Goal: Task Accomplishment & Management: Complete application form

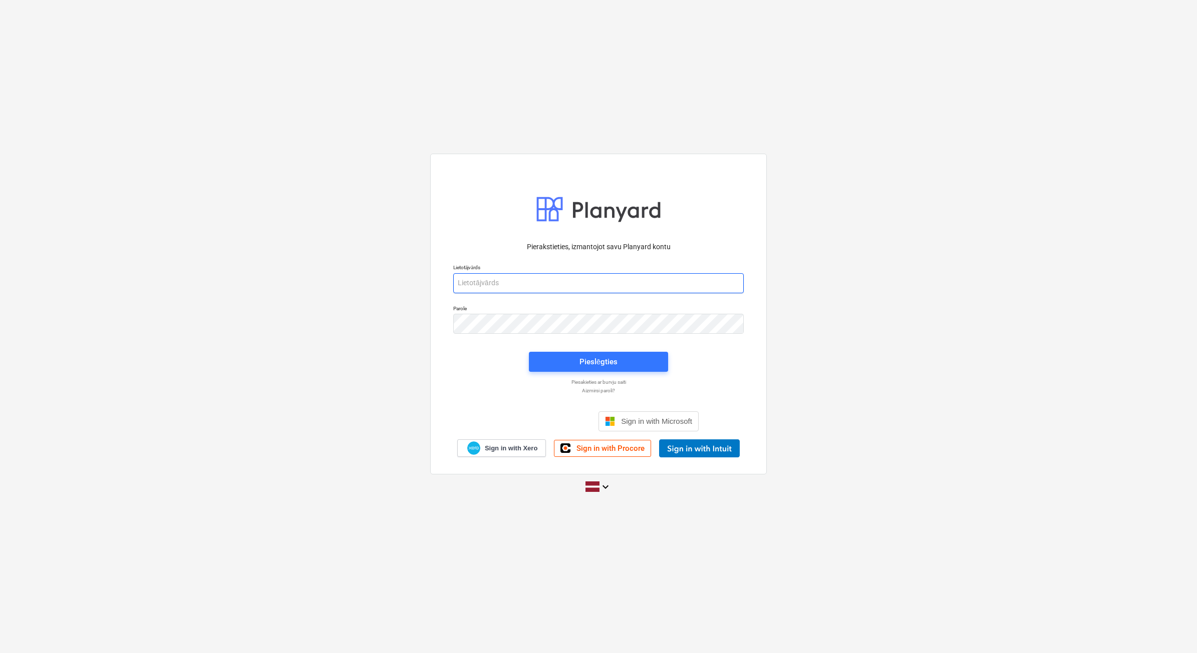
type input "[PERSON_NAME][EMAIL_ADDRESS][DOMAIN_NAME]"
click at [53, 3] on div "Pierakstieties, izmantojot savu Planyard kontu Lietotājvārds beate.bardina@bona…" at bounding box center [598, 326] width 1197 height 653
type input "[PERSON_NAME][EMAIL_ADDRESS][DOMAIN_NAME]"
click at [624, 377] on div "Pierakstieties, izmantojot savu Planyard kontu Lietotājvārds [PERSON_NAME][EMAI…" at bounding box center [598, 346] width 302 height 221
drag, startPoint x: 624, startPoint y: 377, endPoint x: 576, endPoint y: 358, distance: 51.5
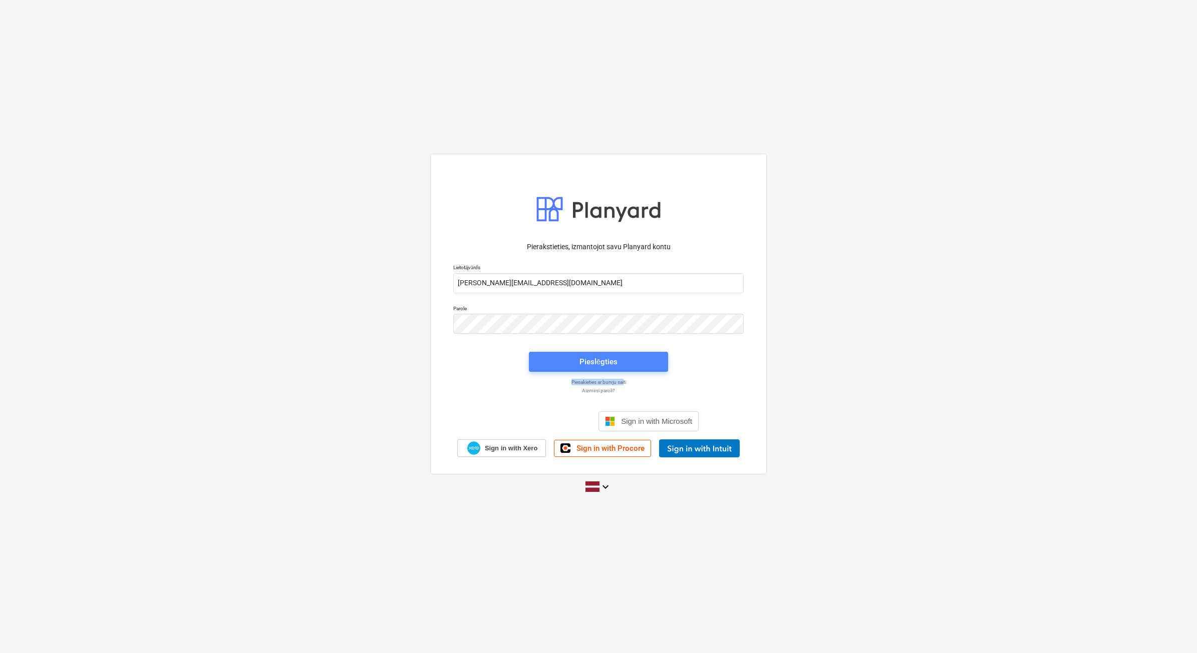
click at [576, 358] on span "Pieslēgties" at bounding box center [598, 362] width 115 height 13
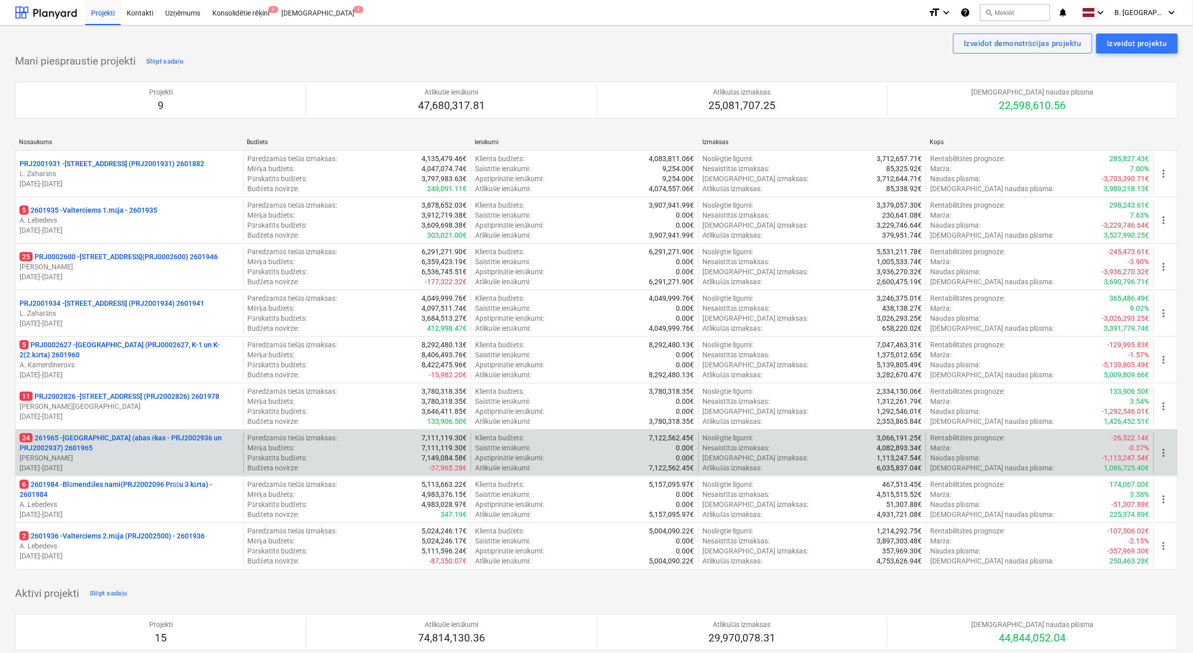
click at [203, 461] on p "[PERSON_NAME]" at bounding box center [130, 458] width 220 height 10
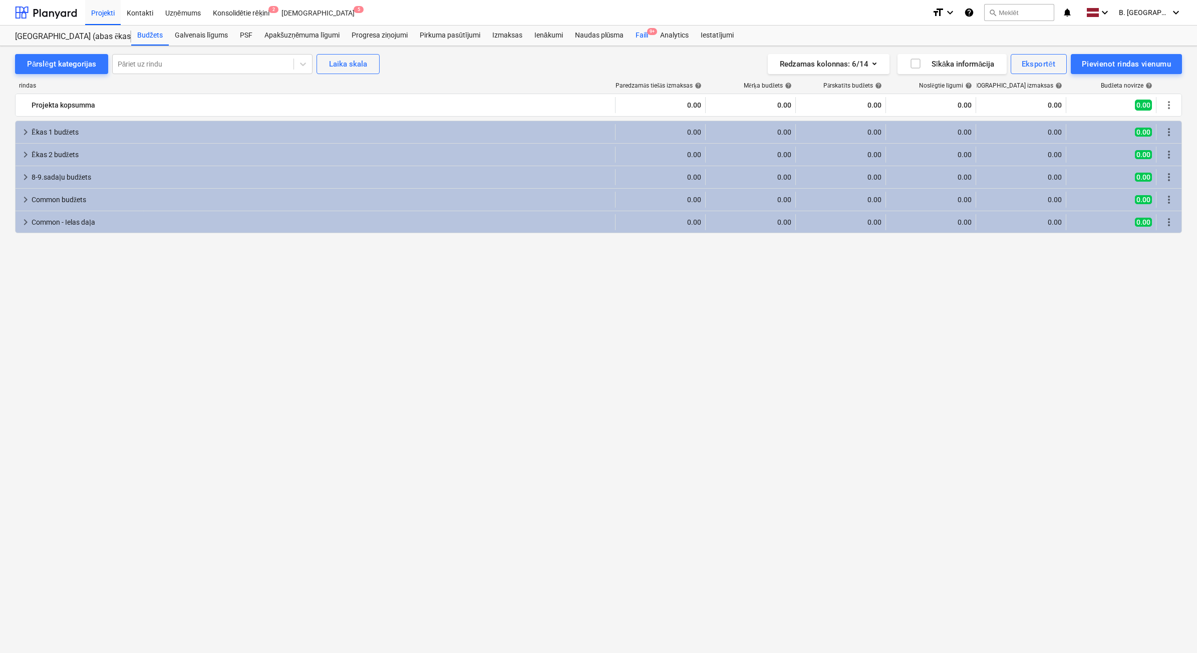
click at [639, 38] on div "Faili 9+" at bounding box center [641, 36] width 25 height 20
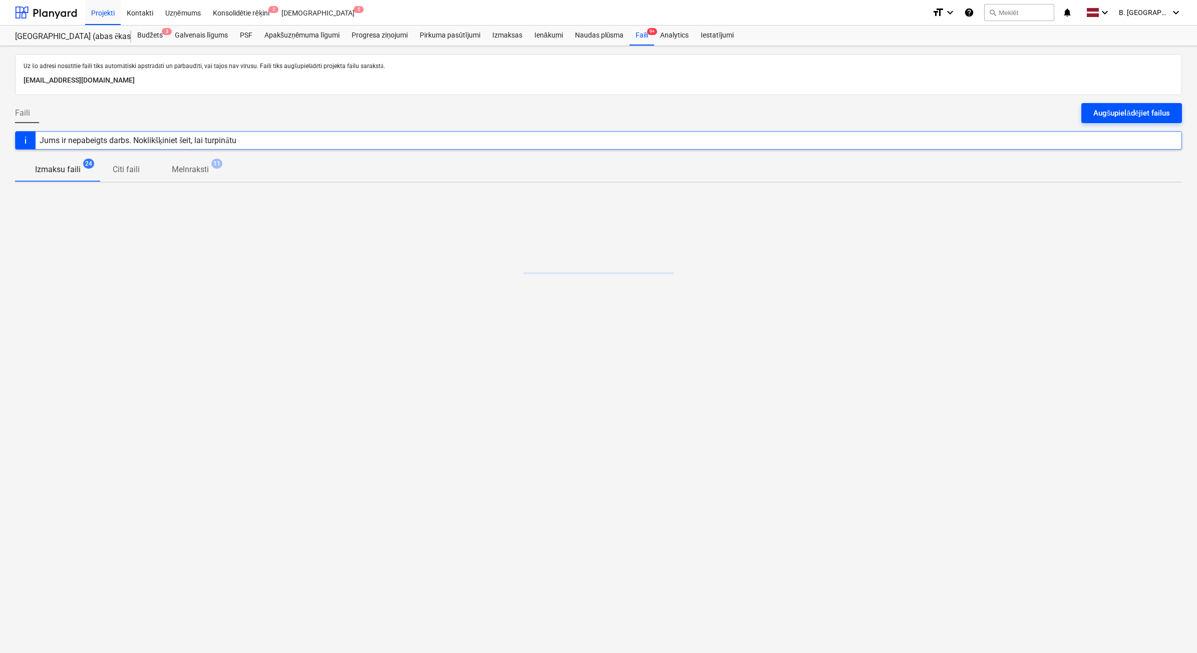
click at [1157, 113] on div "Augšupielādējiet failus" at bounding box center [1131, 113] width 77 height 13
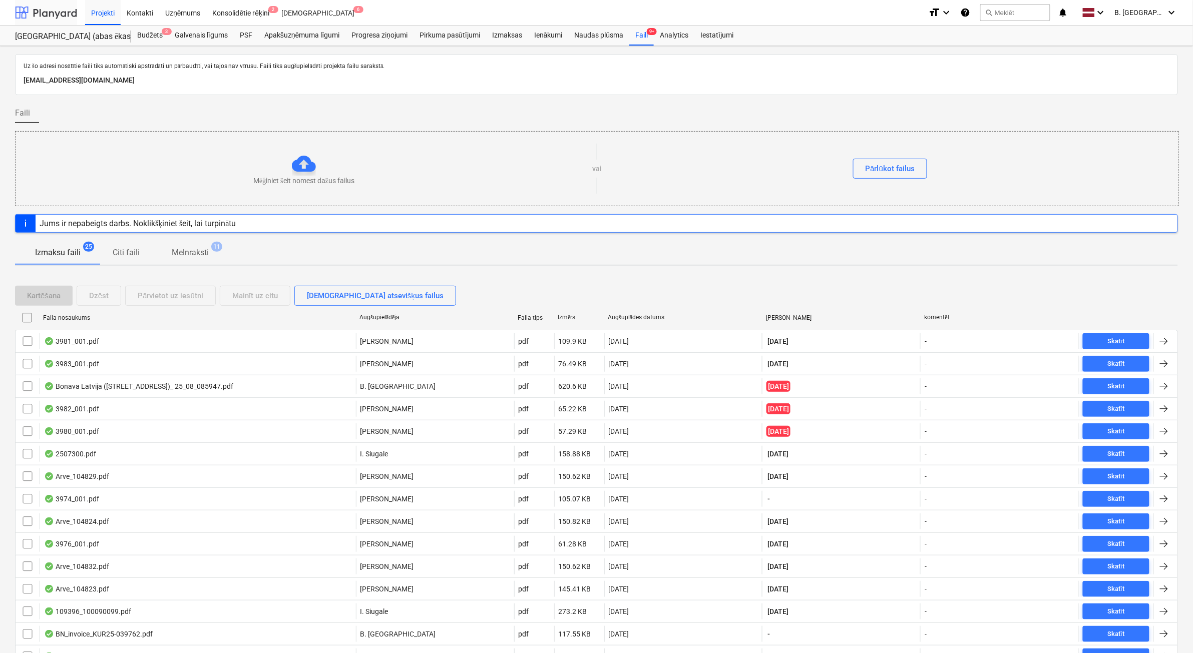
click at [63, 14] on div at bounding box center [46, 12] width 62 height 25
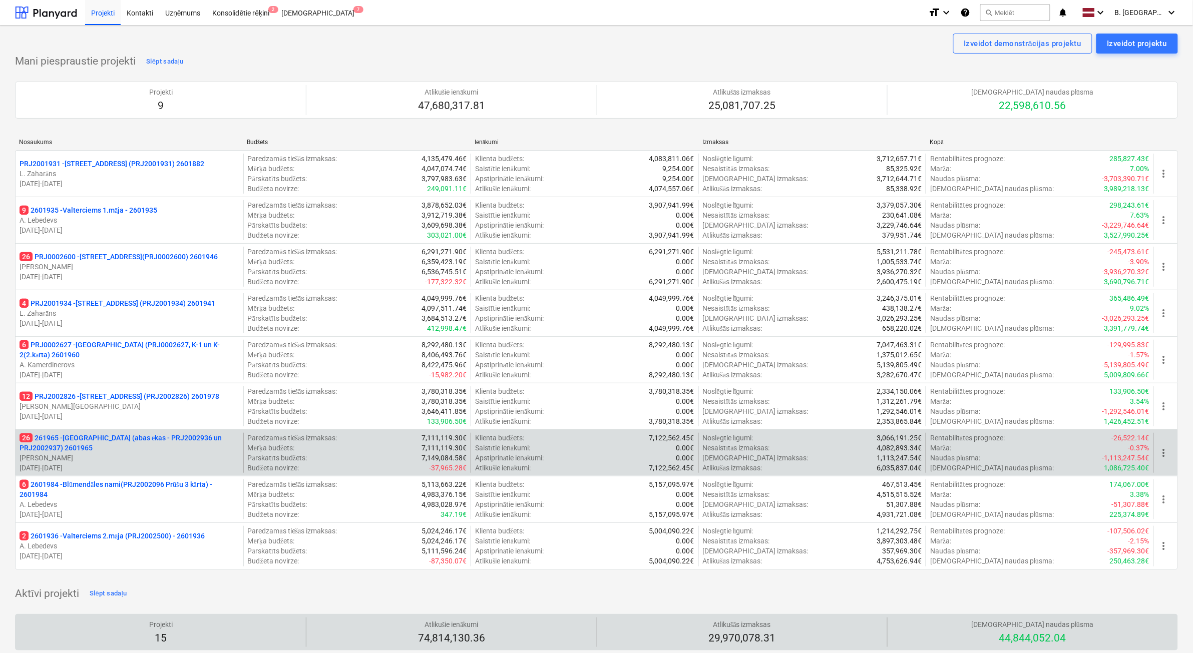
click at [126, 448] on p "26 261965 - [GEOGRAPHIC_DATA] (abas ēkas - PRJ2002936 un PRJ2002937) 2601965" at bounding box center [130, 443] width 220 height 20
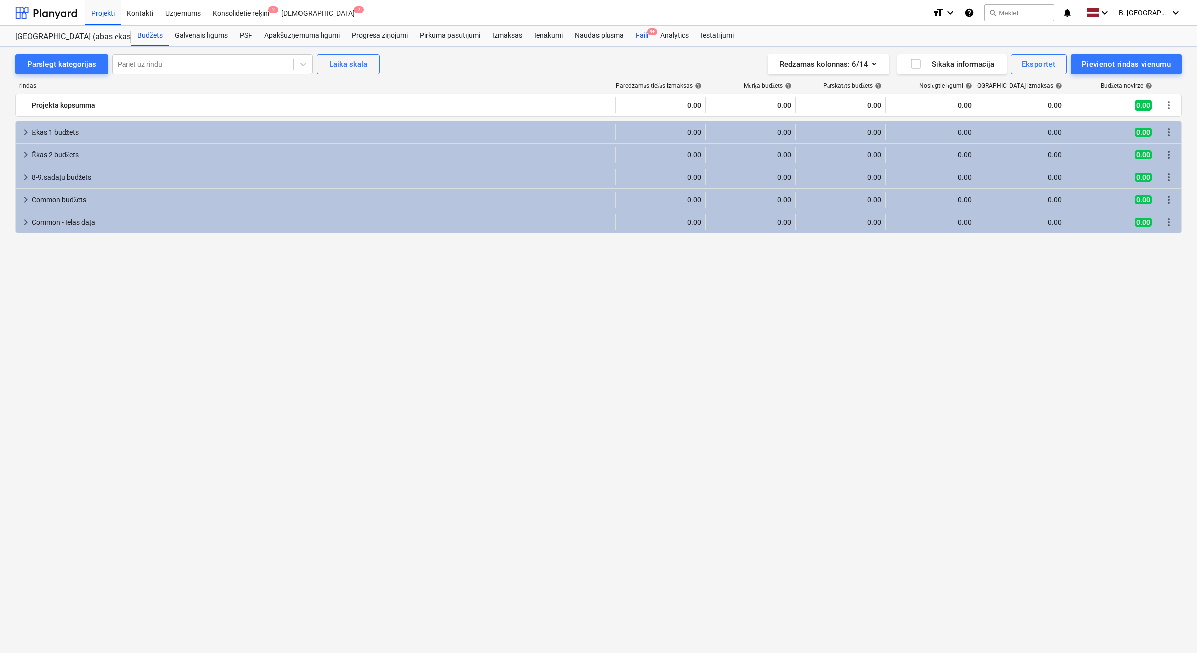
click at [643, 39] on div "Faili 9+" at bounding box center [641, 36] width 25 height 20
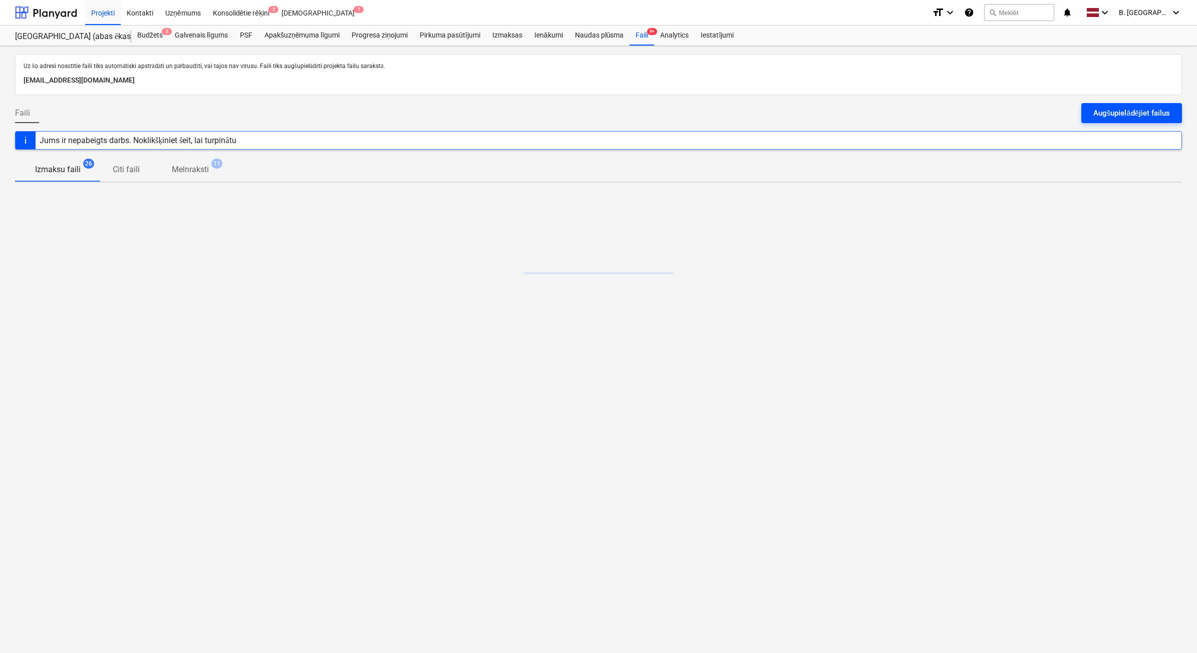
click at [1095, 118] on div "Augšupielādējiet failus" at bounding box center [1131, 113] width 77 height 13
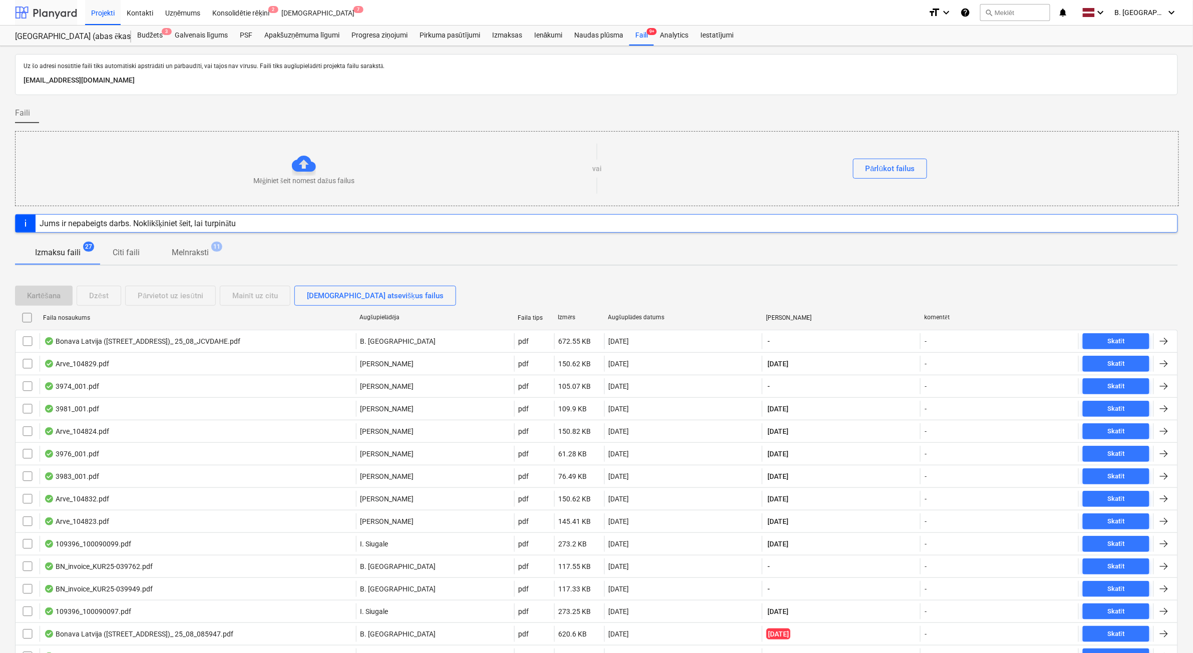
click at [47, 24] on div at bounding box center [46, 12] width 62 height 25
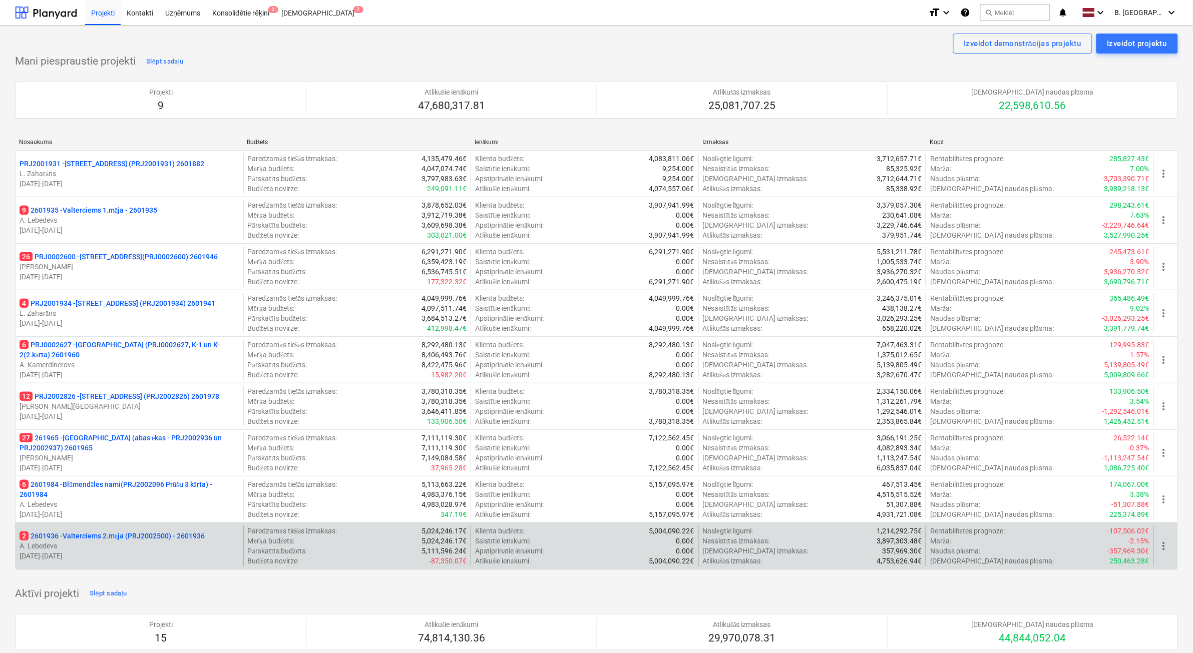
click at [146, 541] on p "2 2601936 - Valterciems 2.māja (PRJ2002500) - 2601936" at bounding box center [112, 536] width 185 height 10
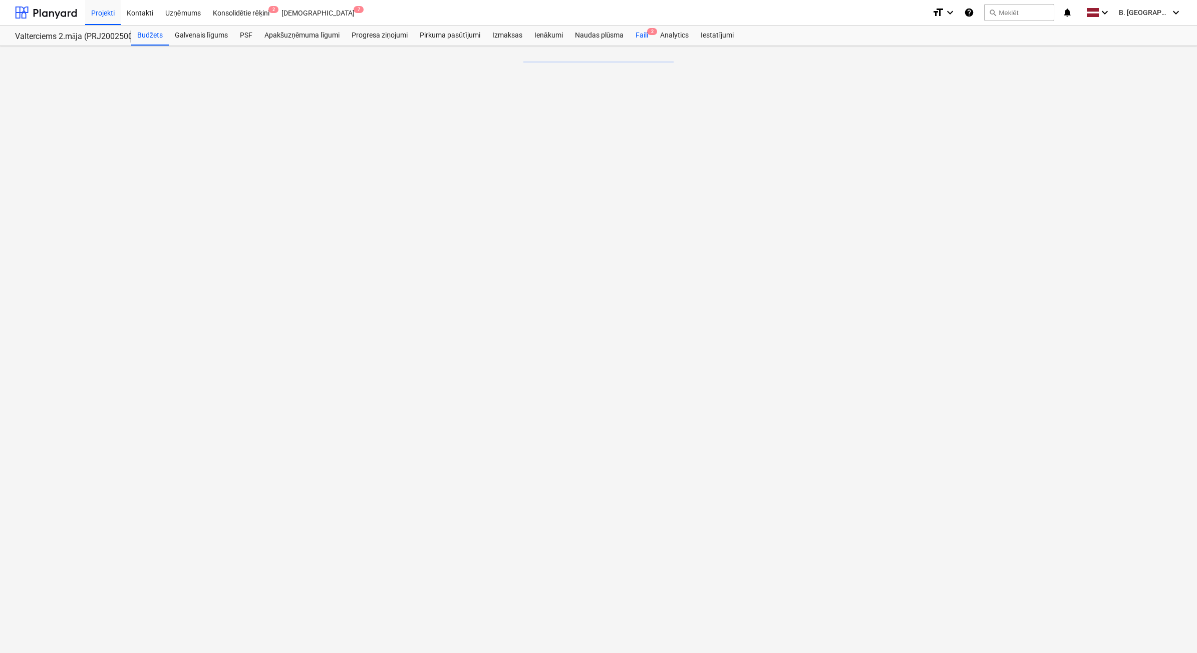
click at [637, 39] on div "Faili 2" at bounding box center [641, 36] width 25 height 20
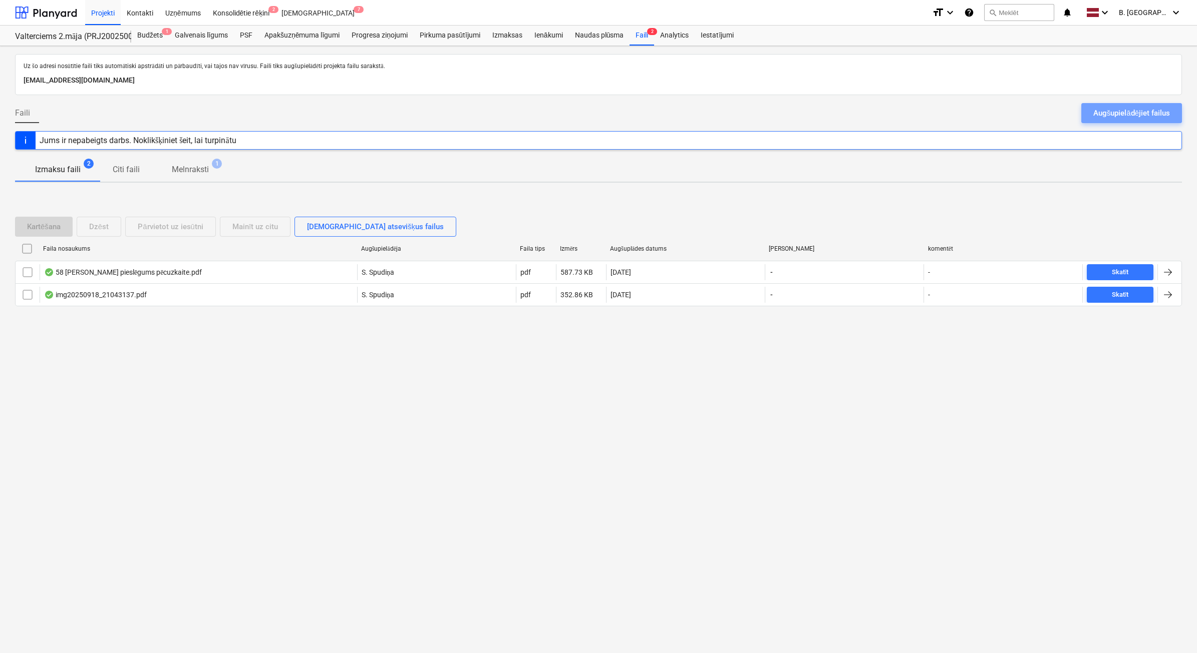
click at [1170, 120] on button "Augšupielādējiet failus" at bounding box center [1131, 113] width 101 height 20
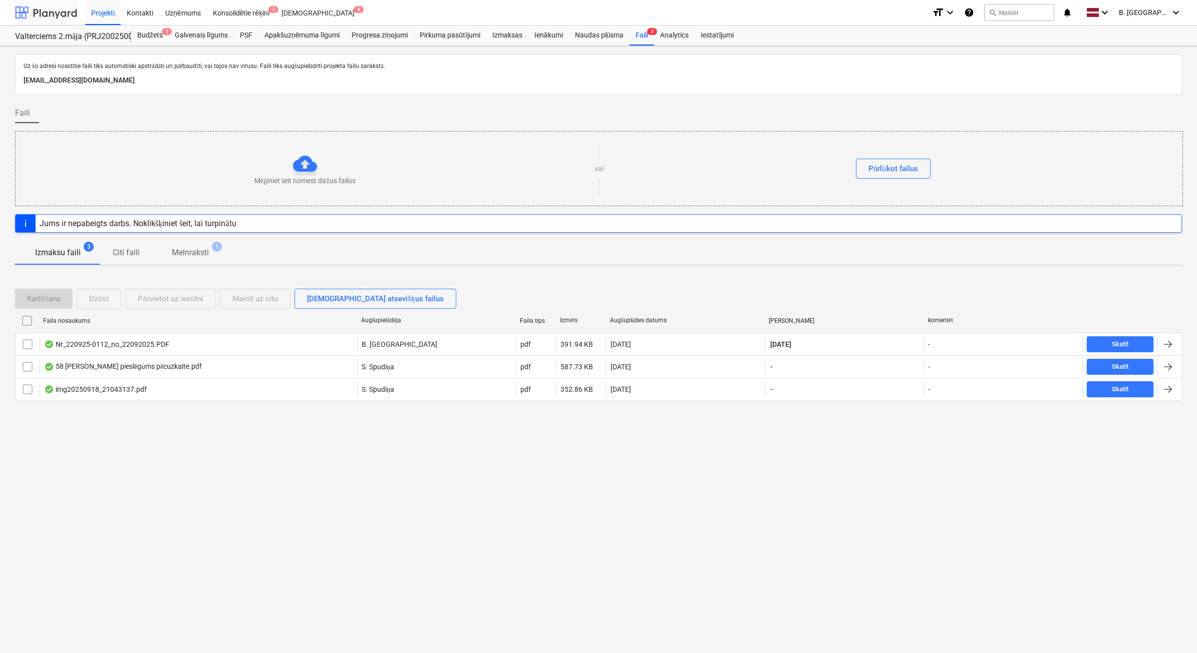
click at [63, 11] on div at bounding box center [46, 12] width 62 height 25
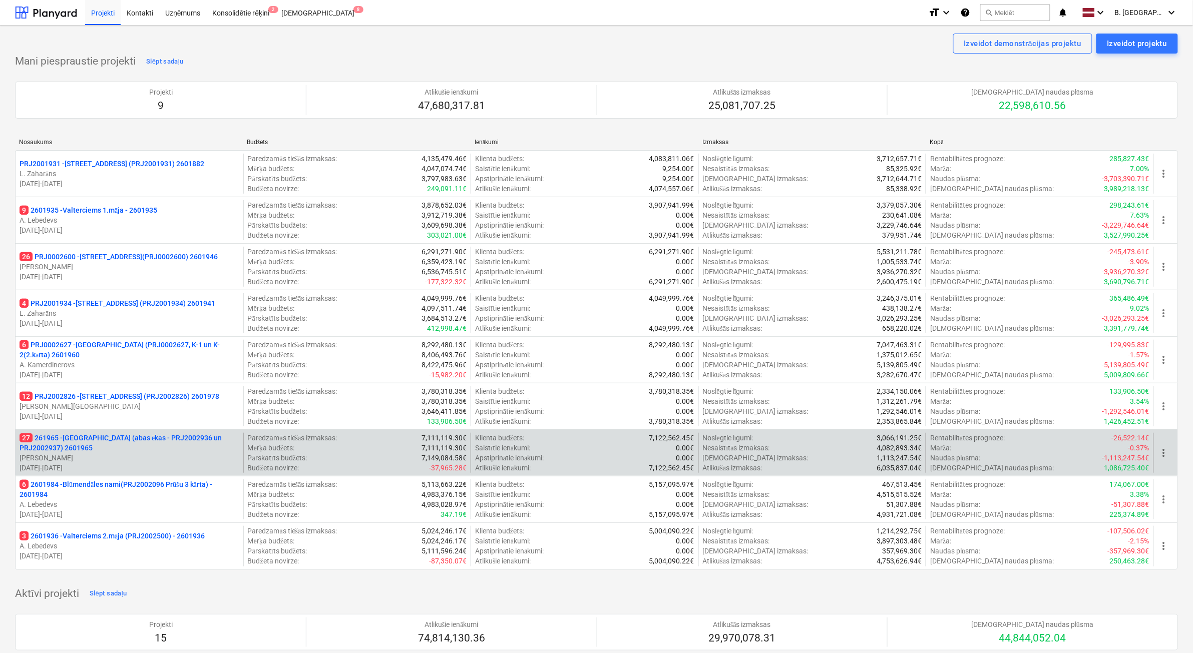
click at [185, 463] on p "[PERSON_NAME]" at bounding box center [130, 458] width 220 height 10
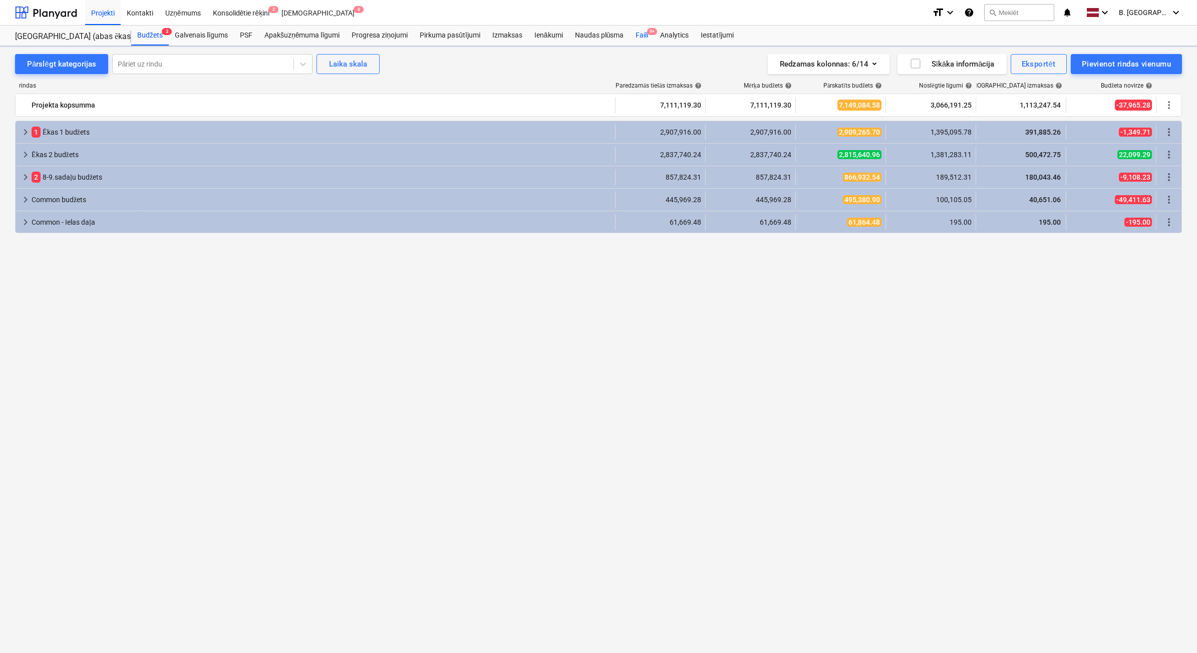
click at [651, 35] on span "9+" at bounding box center [652, 31] width 10 height 7
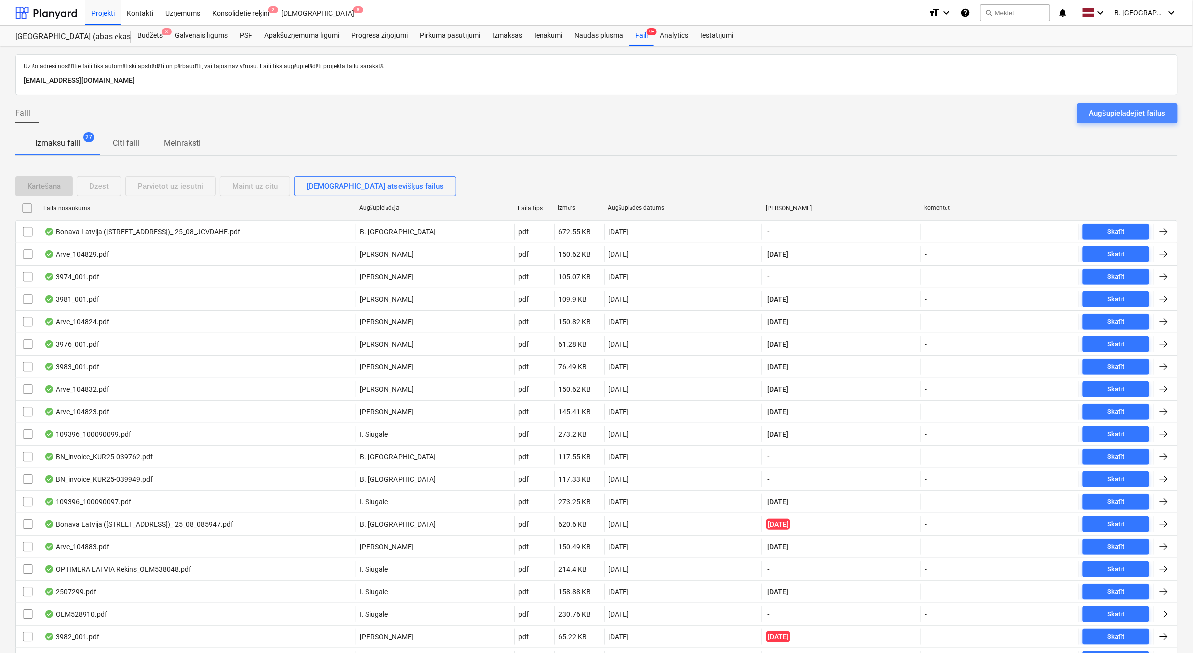
click at [1127, 110] on div "Augšupielādējiet failus" at bounding box center [1128, 113] width 77 height 13
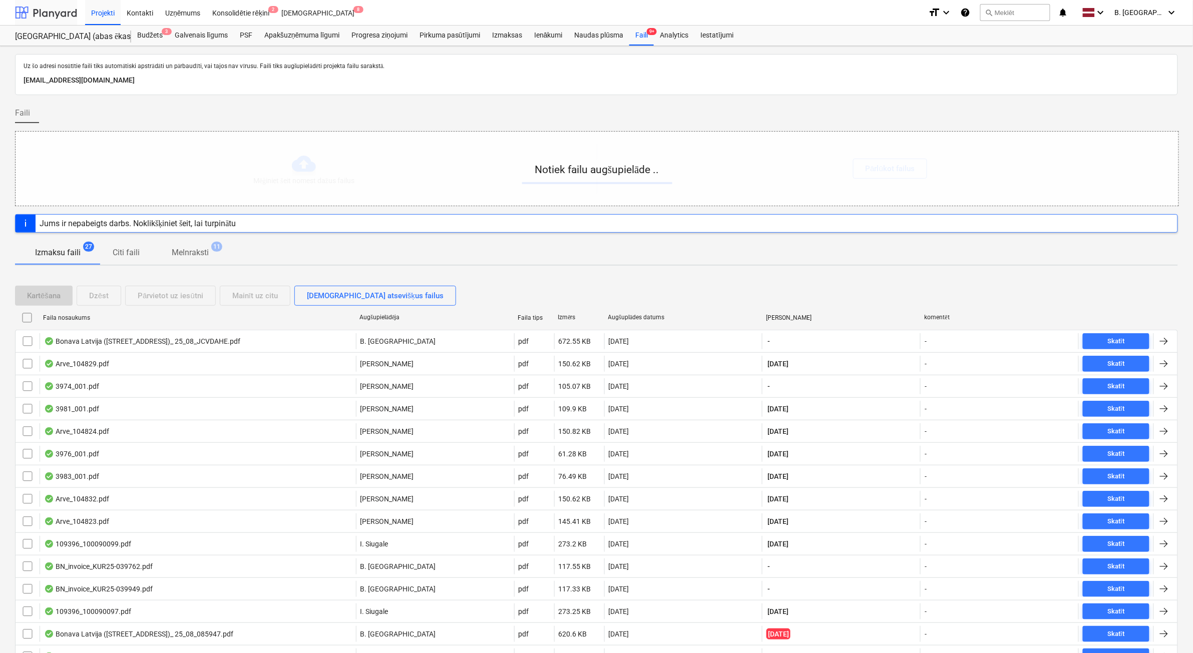
click at [68, 9] on div at bounding box center [46, 12] width 62 height 25
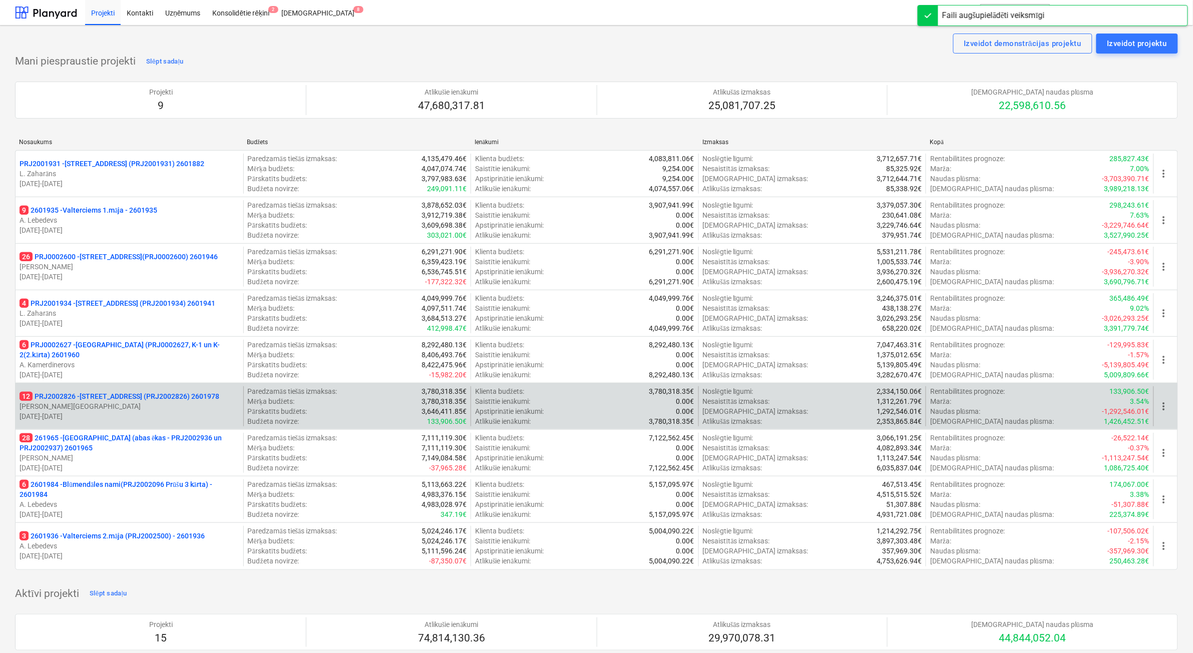
click at [173, 411] on p "[PERSON_NAME][GEOGRAPHIC_DATA]" at bounding box center [130, 407] width 220 height 10
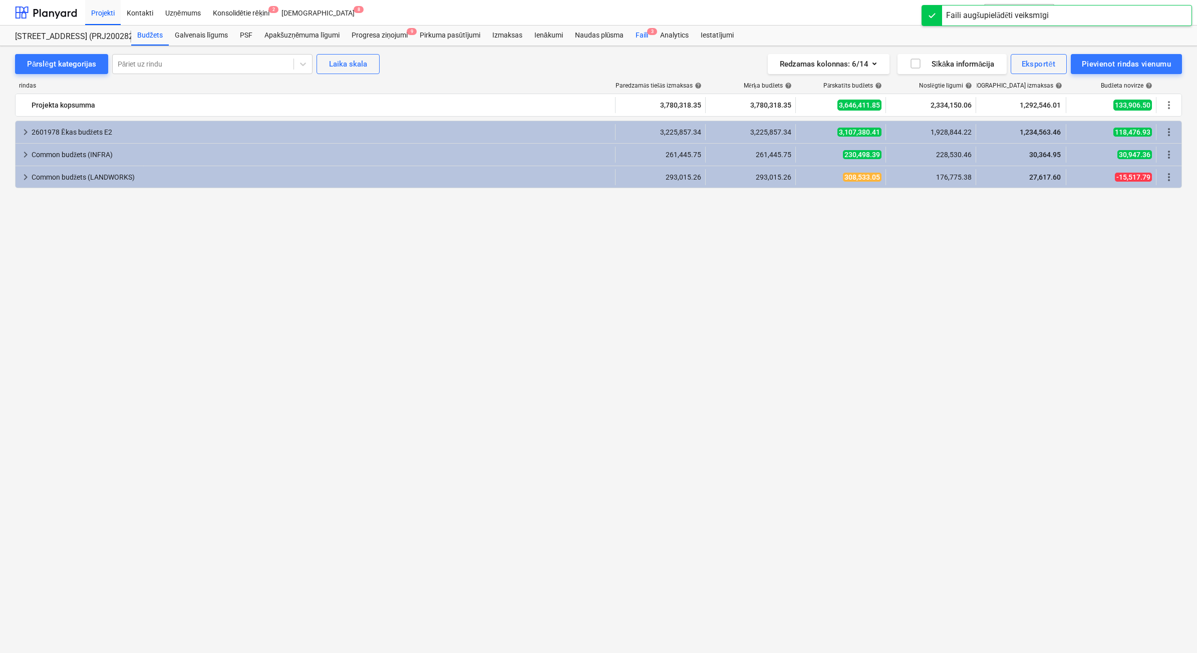
click at [646, 34] on div "Faili 3" at bounding box center [641, 36] width 25 height 20
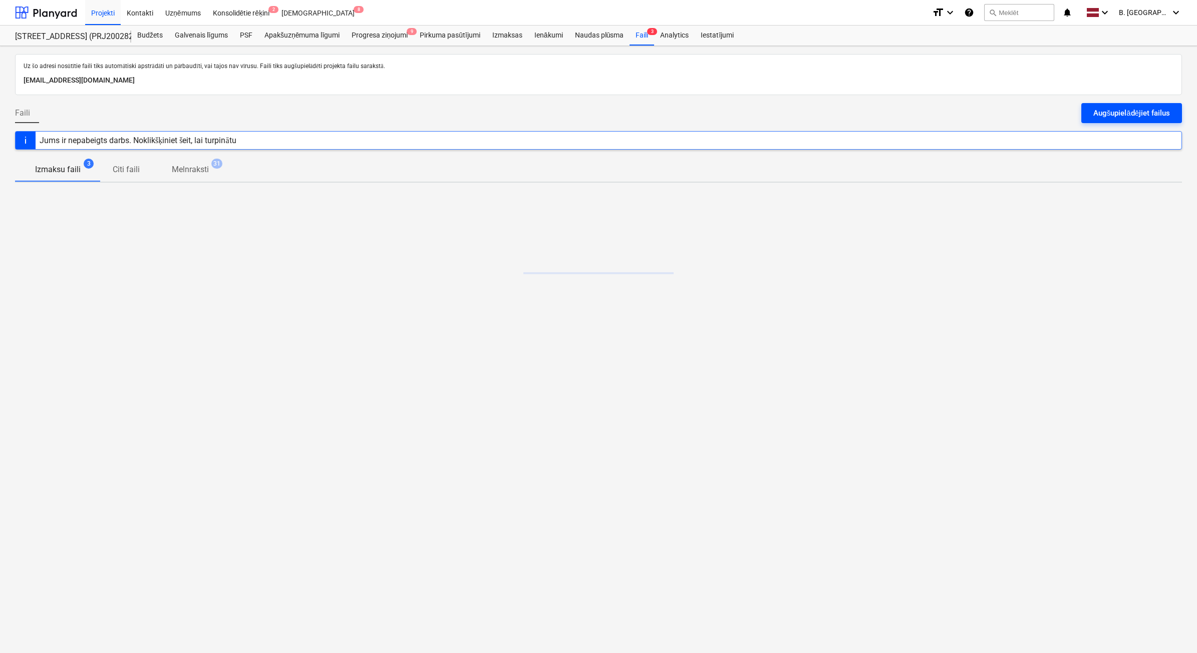
click at [1148, 114] on div "Augšupielādējiet failus" at bounding box center [1131, 113] width 77 height 13
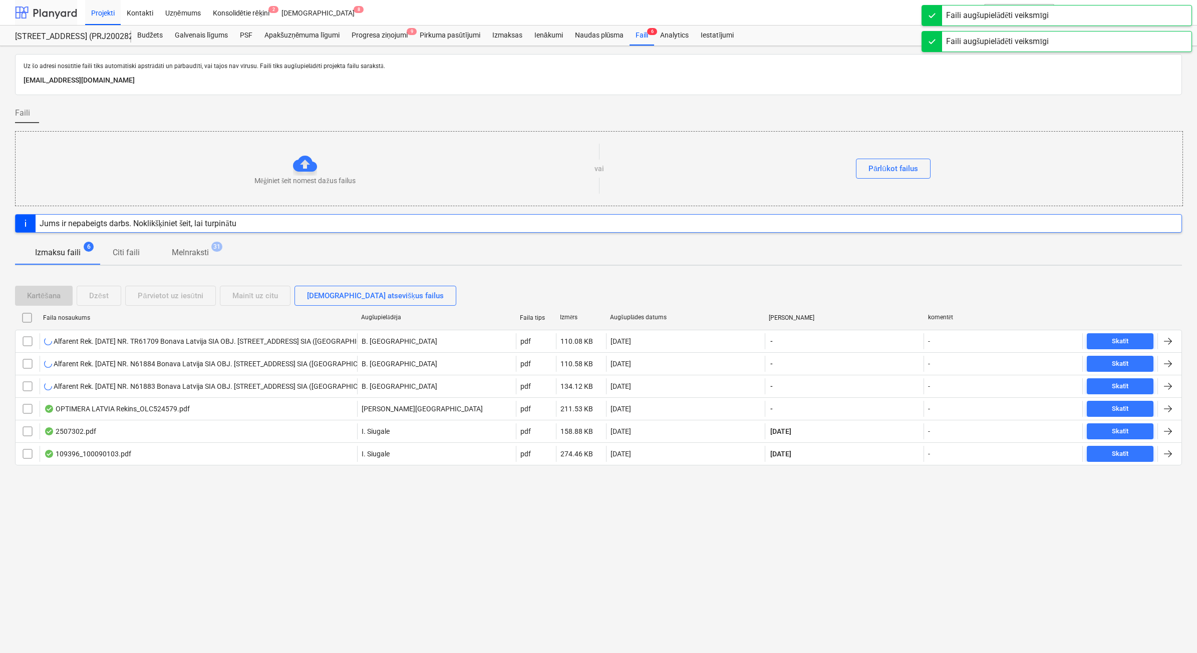
click at [35, 14] on div at bounding box center [46, 12] width 62 height 25
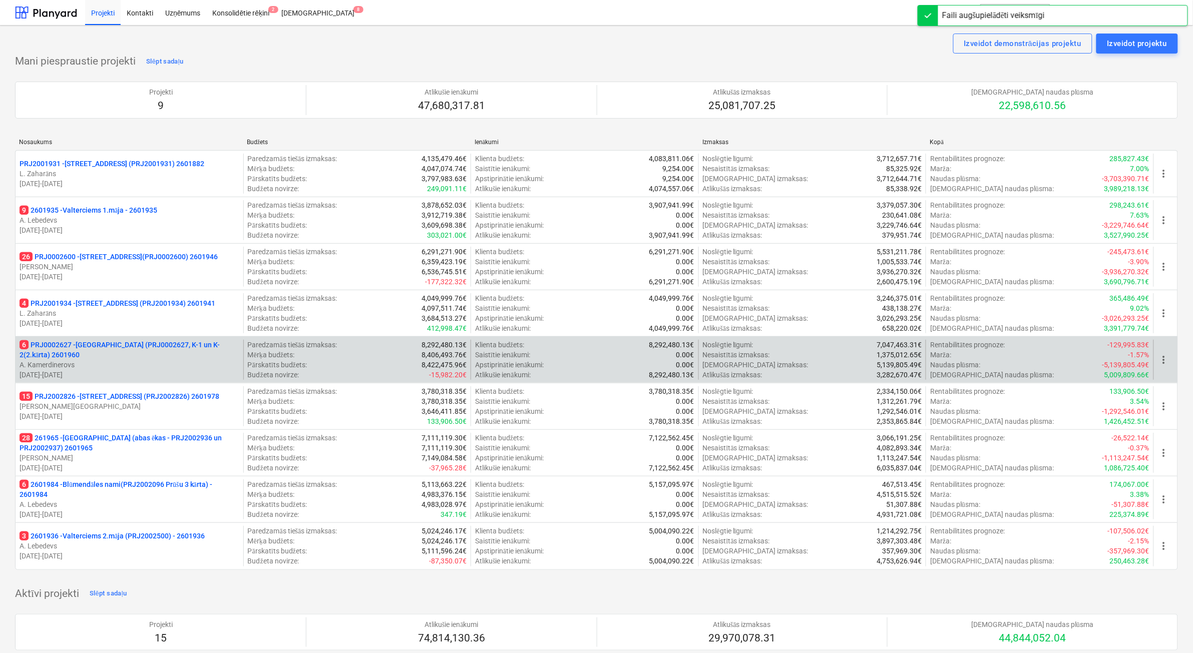
click at [143, 369] on p "A. Kamerdinerovs" at bounding box center [130, 365] width 220 height 10
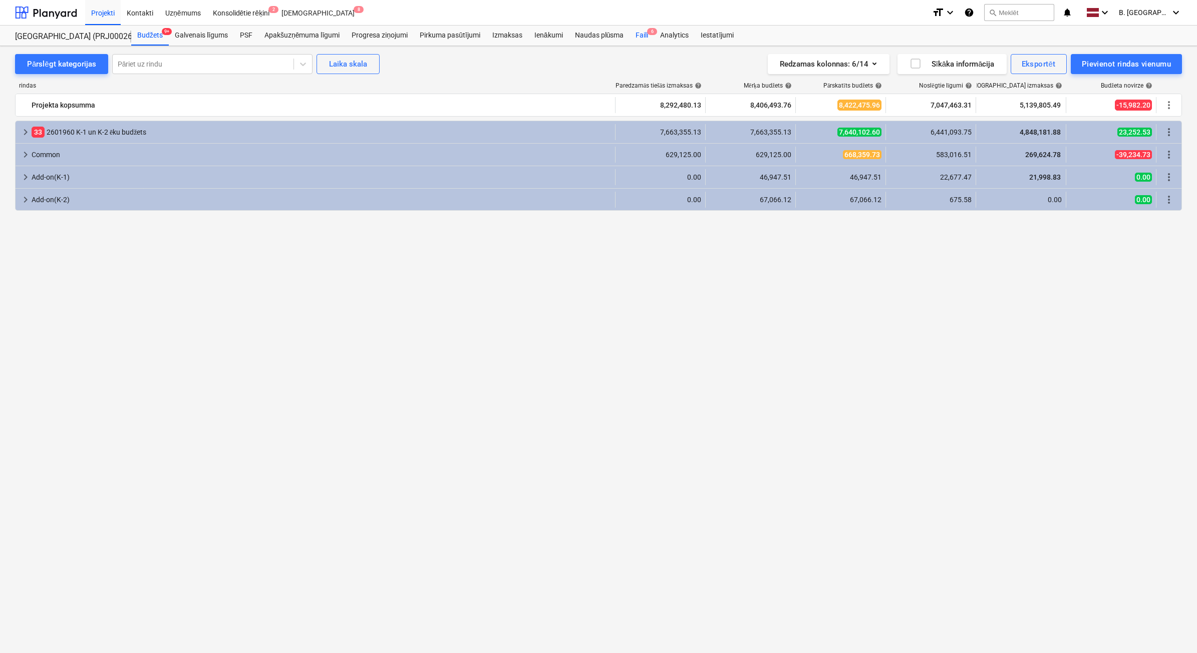
click at [637, 39] on div "Faili 6" at bounding box center [641, 36] width 25 height 20
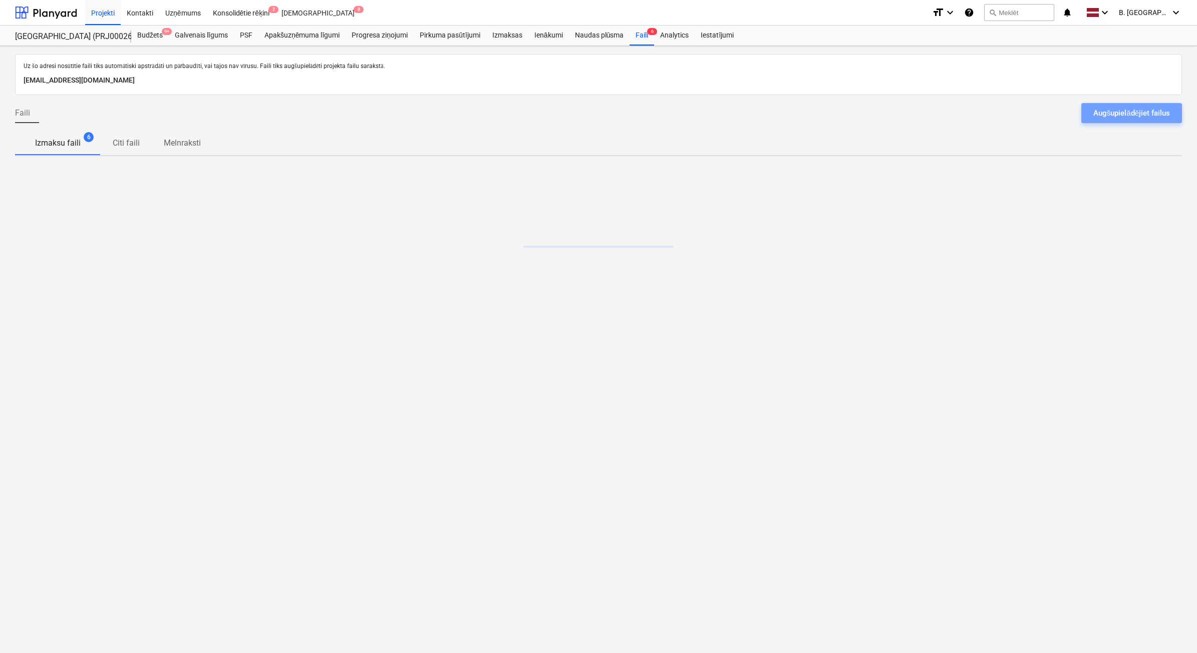
drag, startPoint x: 1090, startPoint y: 107, endPoint x: 1080, endPoint y: 107, distance: 10.0
click at [1090, 107] on button "Augšupielādējiet failus" at bounding box center [1131, 113] width 101 height 20
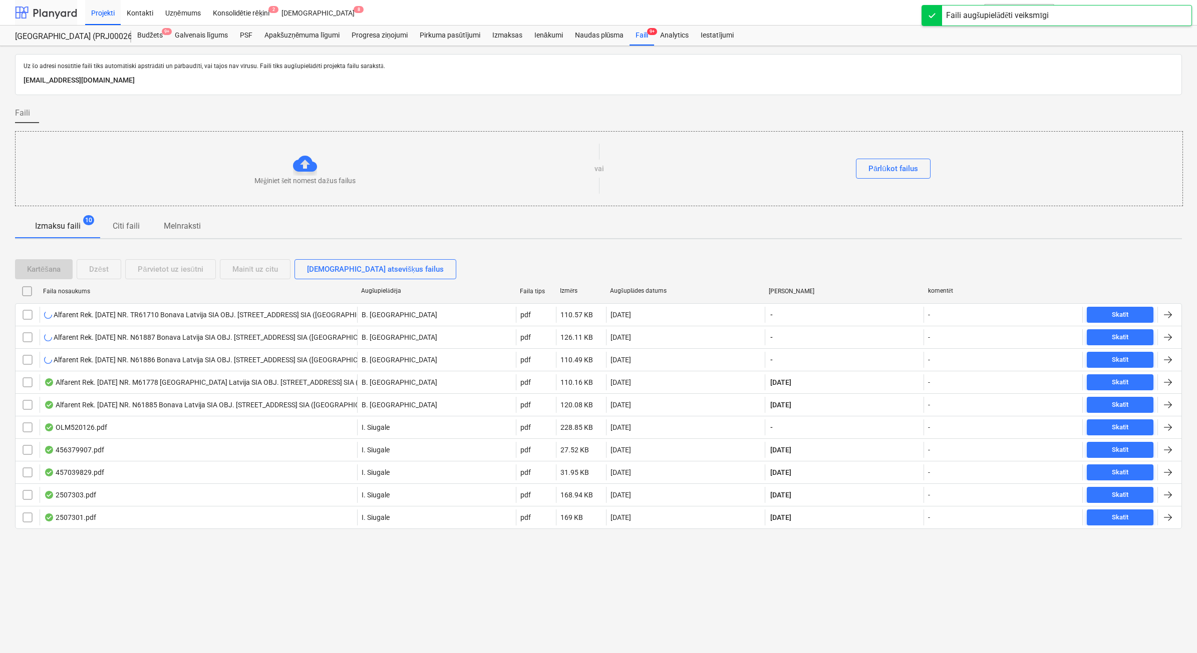
drag, startPoint x: 45, startPoint y: 9, endPoint x: 48, endPoint y: 16, distance: 7.0
click at [45, 9] on div at bounding box center [46, 12] width 62 height 25
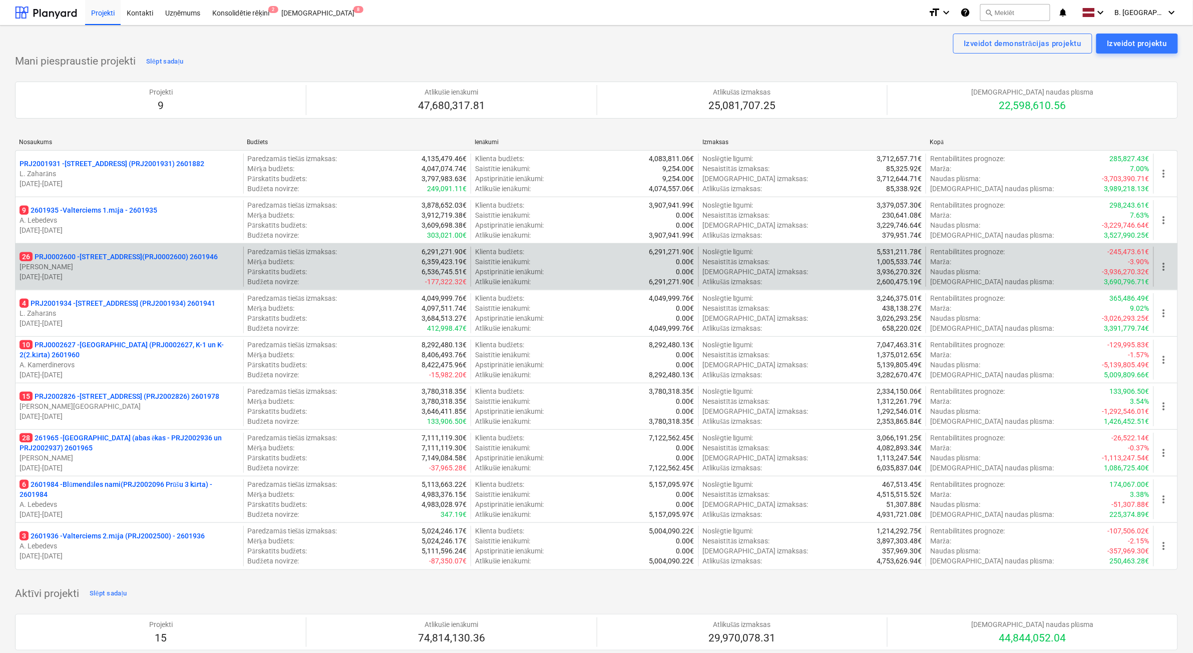
click at [172, 280] on p "[DATE] - [DATE]" at bounding box center [130, 277] width 220 height 10
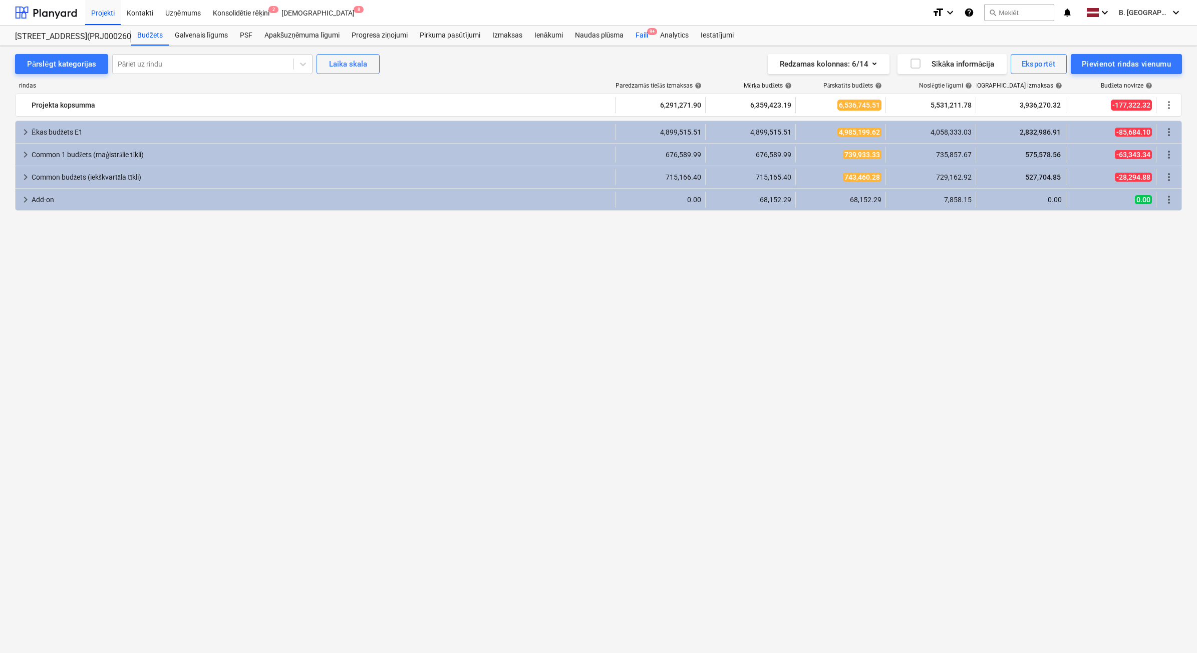
click at [636, 38] on div "Faili 9+" at bounding box center [641, 36] width 25 height 20
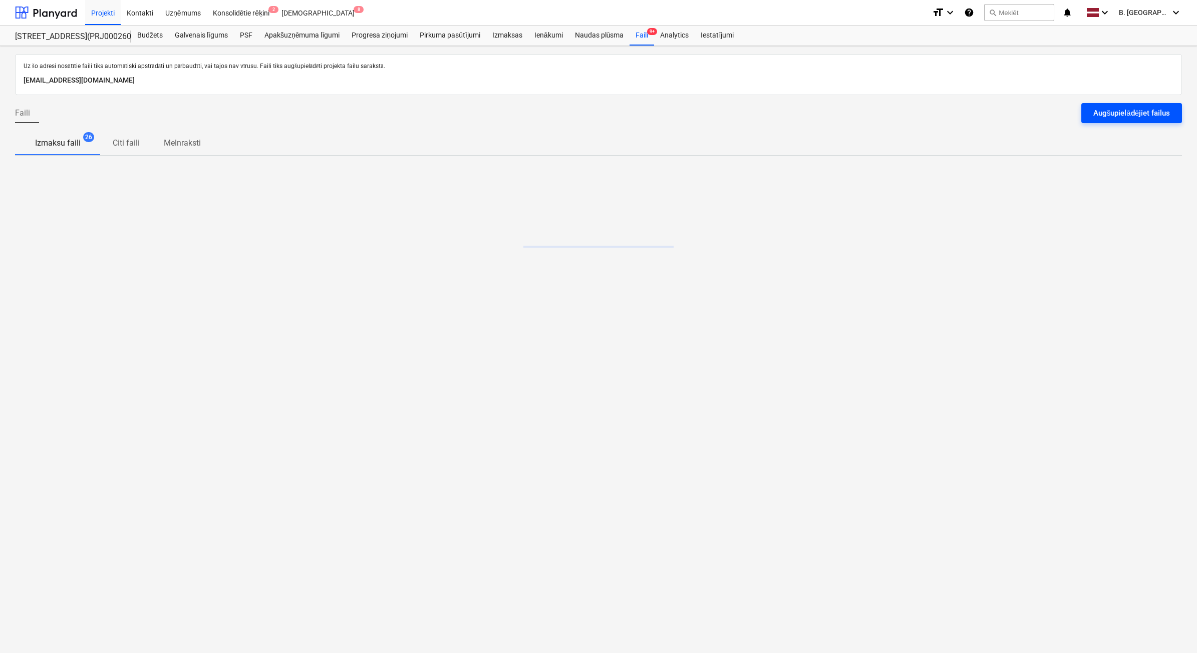
click at [1120, 116] on div "Augšupielādējiet failus" at bounding box center [1131, 113] width 77 height 13
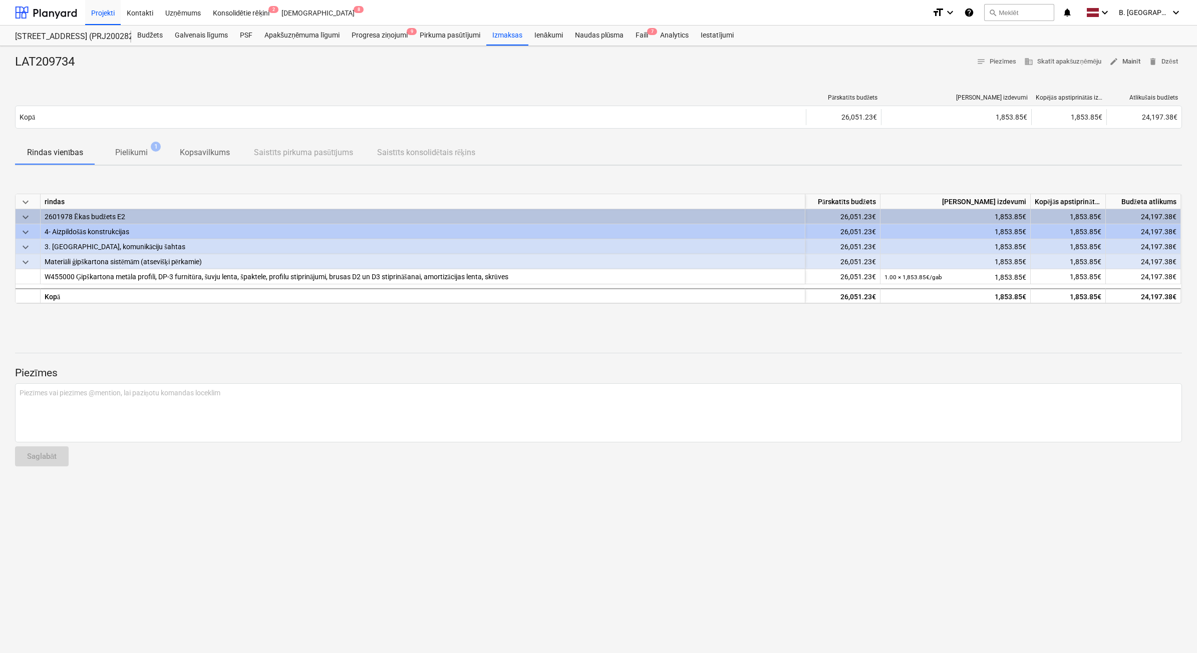
click at [1130, 68] on span "edit Mainīt" at bounding box center [1124, 62] width 31 height 12
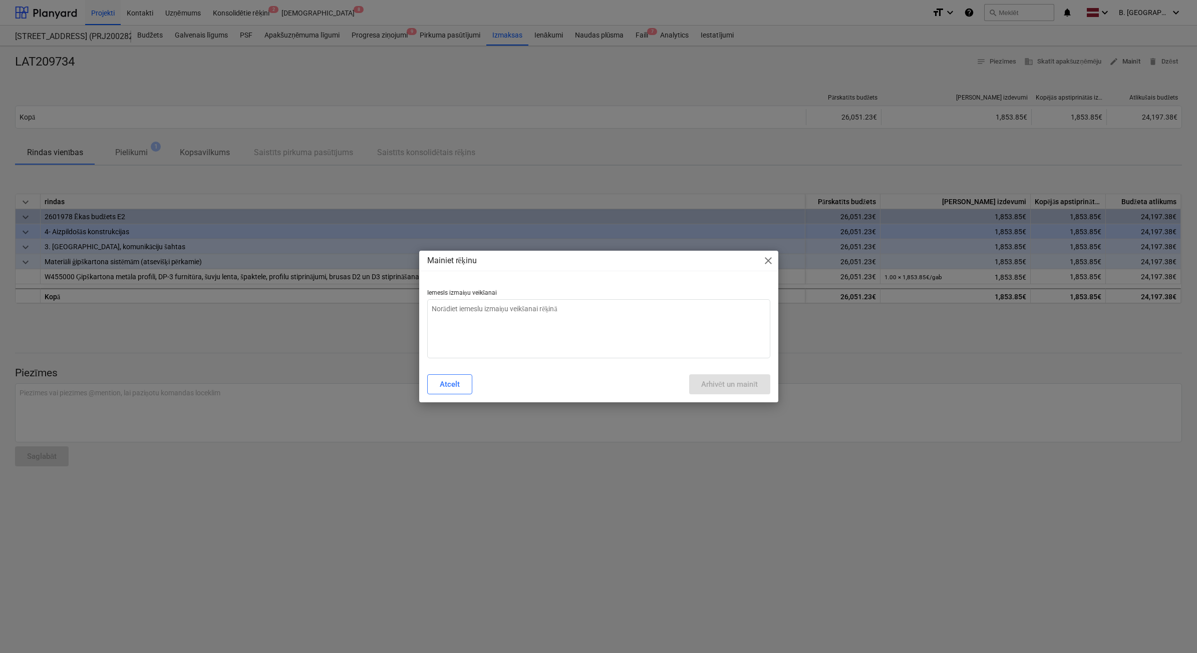
type textarea "x"
click at [531, 330] on textarea at bounding box center [598, 328] width 343 height 59
type textarea "n"
type textarea "x"
type textarea "ne"
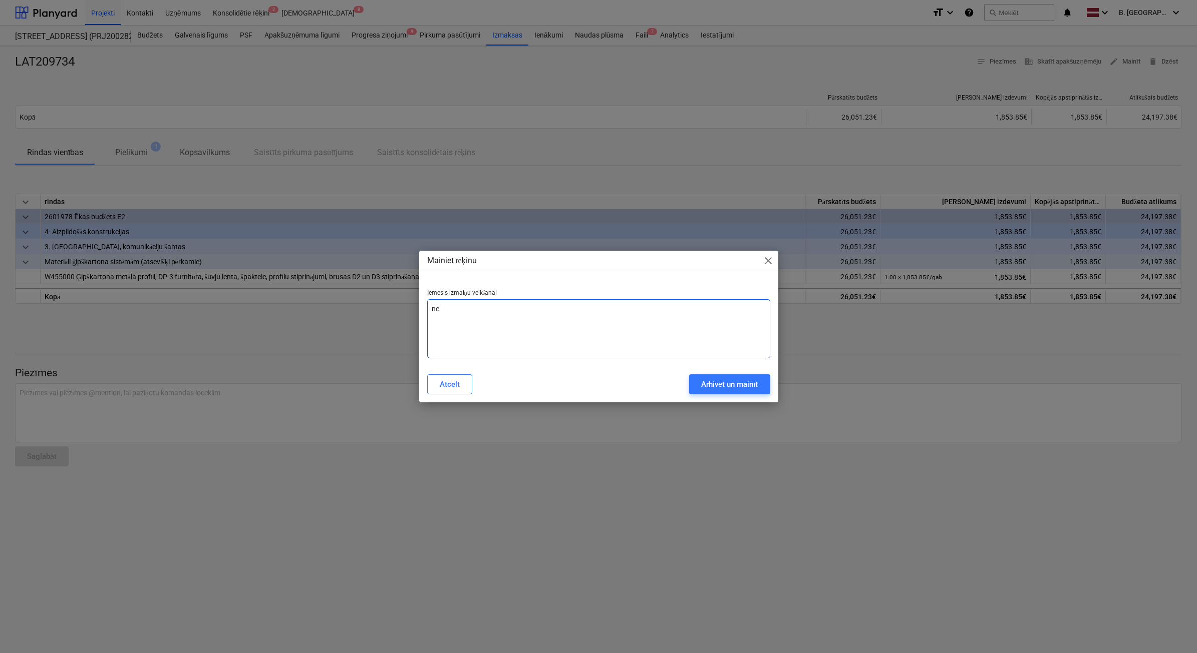
type textarea "x"
type textarea "nep"
type textarea "x"
type textarea "nepa"
type textarea "x"
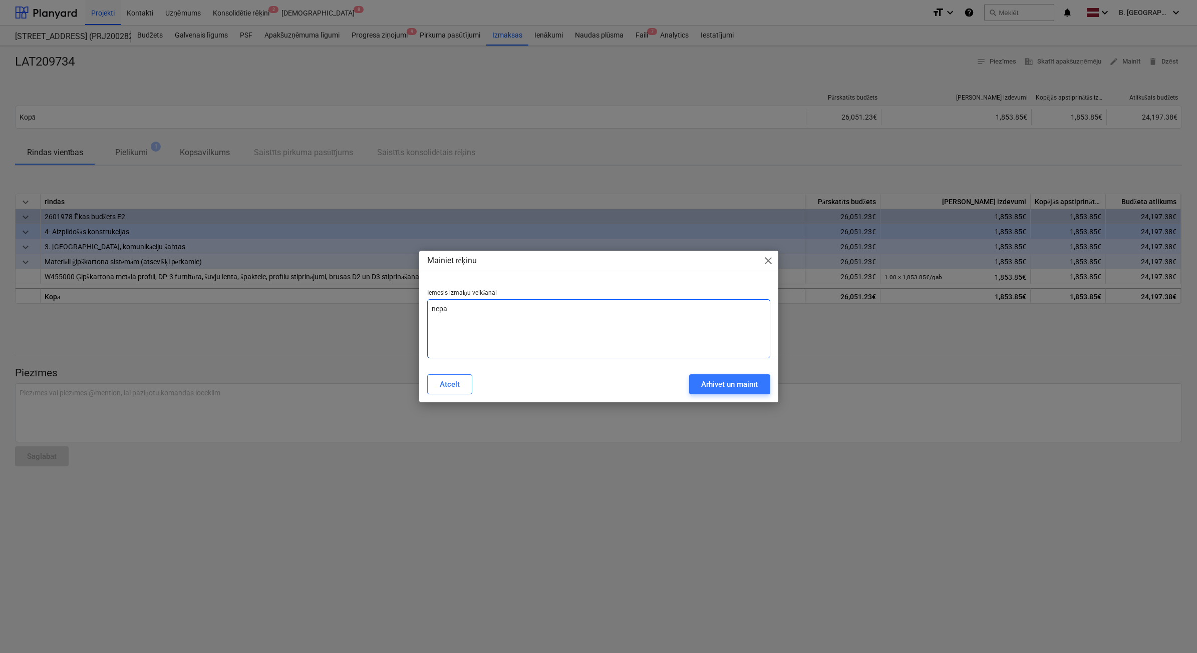
type textarea "nepar"
type textarea "x"
type textarea "nepare"
type textarea "x"
type textarea "neparei"
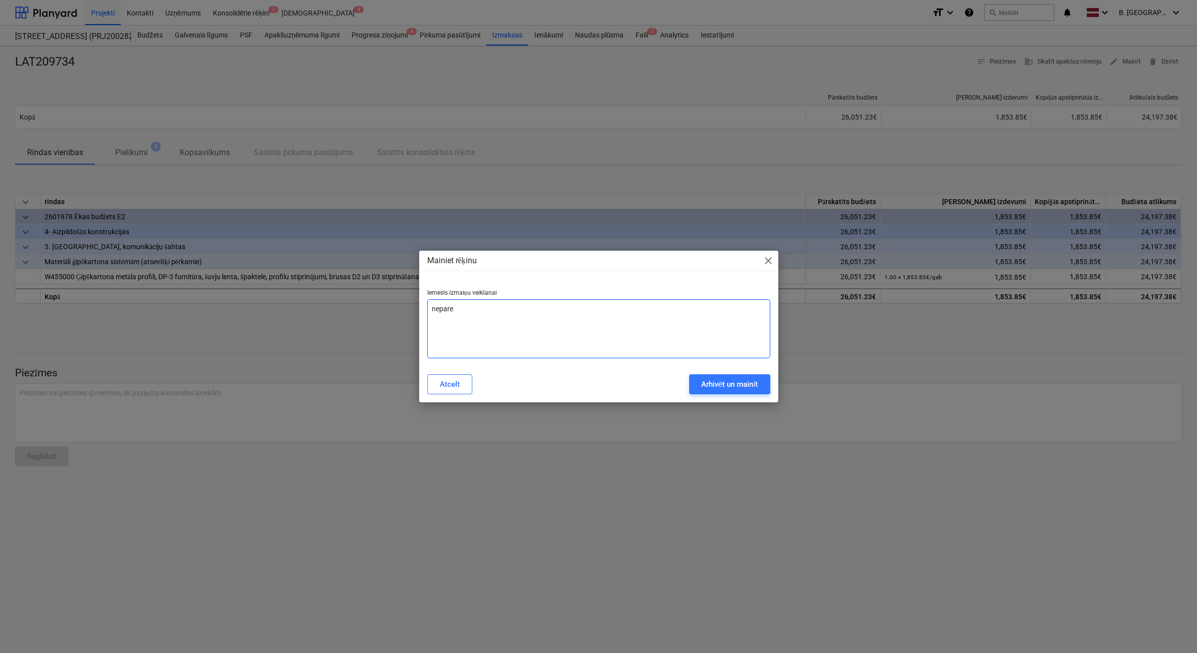
type textarea "x"
type textarea "nepareiz"
type textarea "x"
type textarea "nepareiza"
type textarea "x"
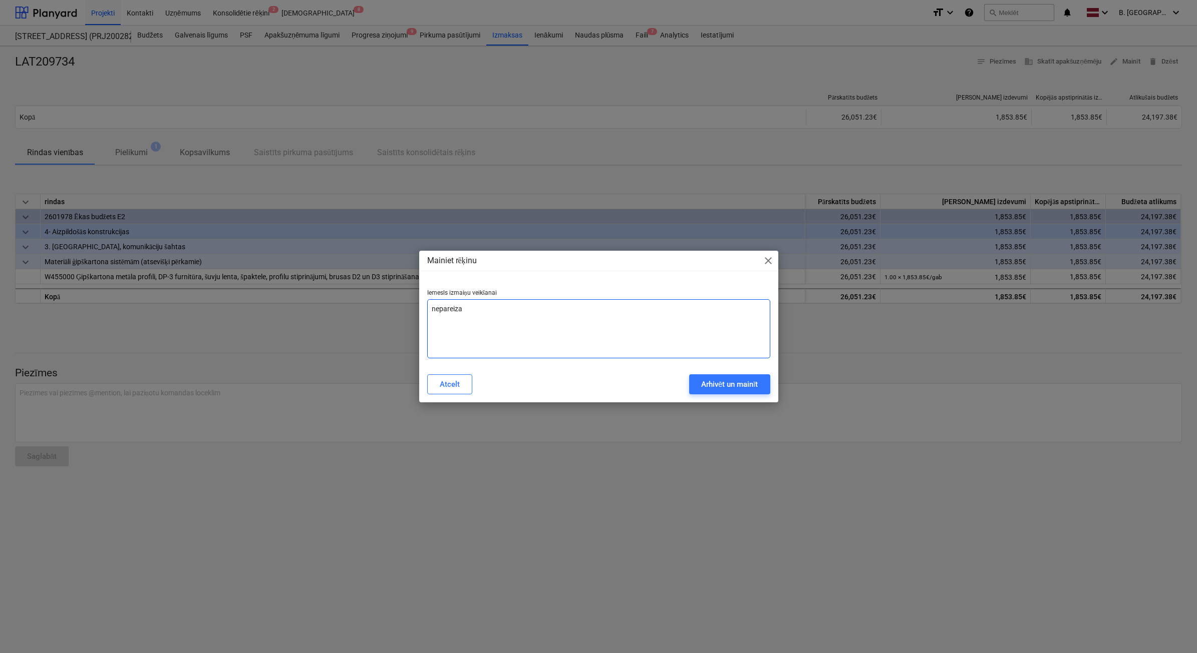
type textarea "nepareiza"
type textarea "x"
type textarea "nepareiza s"
type textarea "x"
type textarea "nepareiza su"
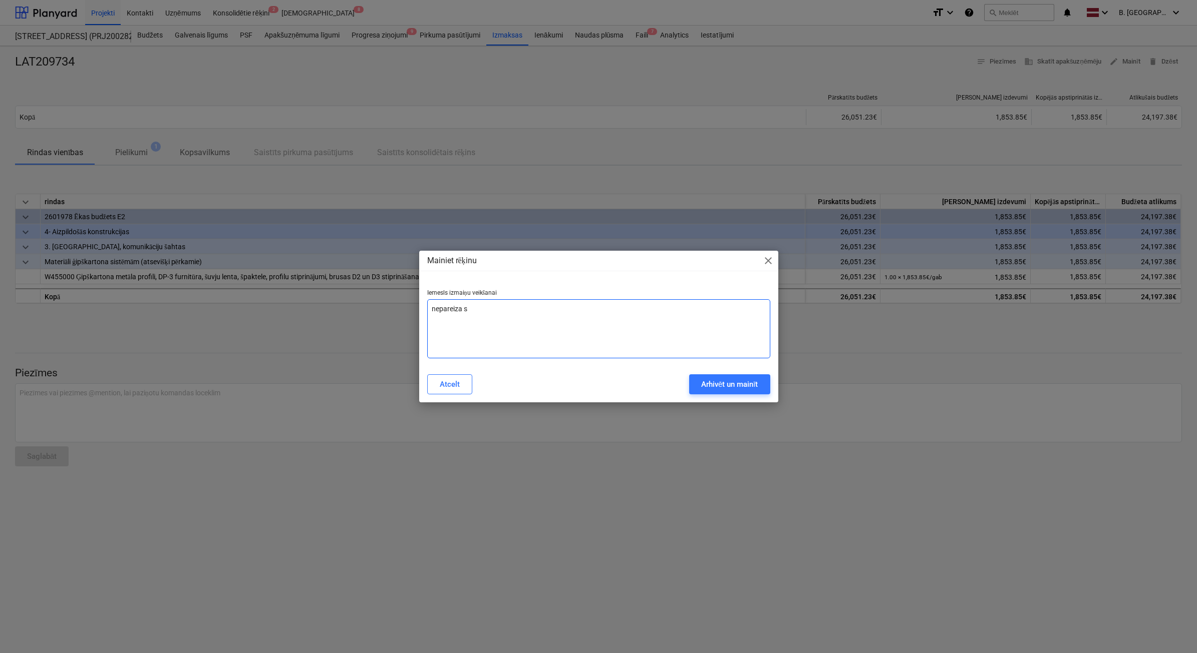
type textarea "x"
type textarea "nepareiza sum"
type textarea "x"
type textarea "nepareiza summ"
type textarea "x"
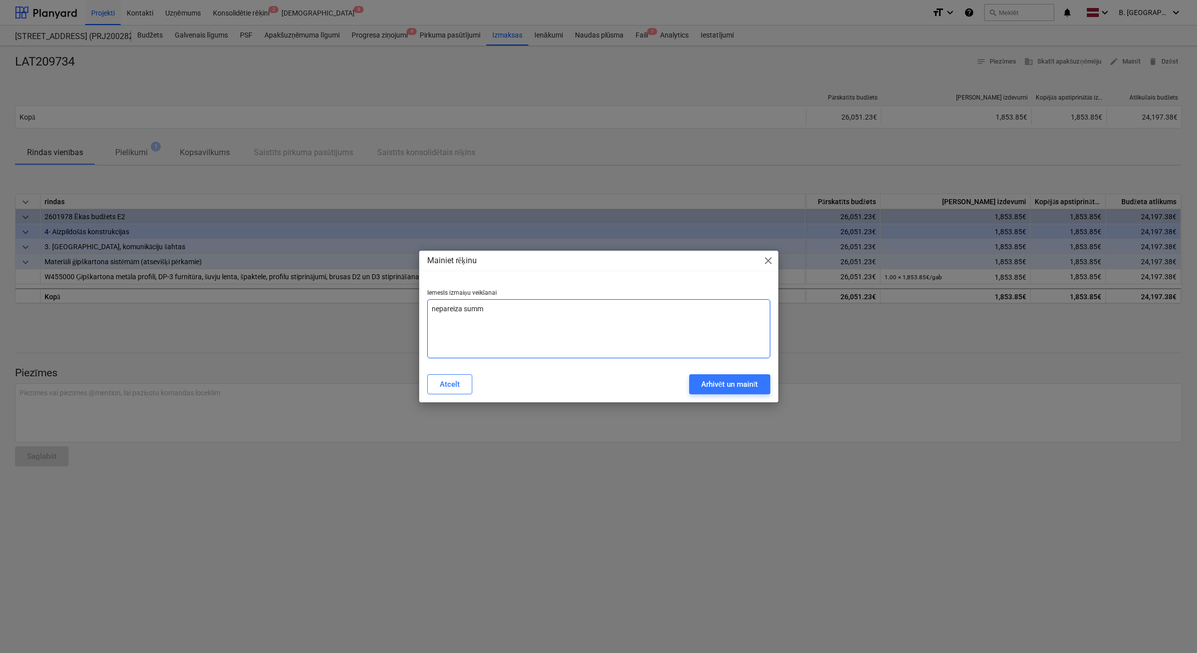
type textarea "nepareiza summa"
type textarea "x"
type textarea "nepareiza summa"
click at [711, 384] on div "Arhivēt un mainīt" at bounding box center [729, 384] width 57 height 13
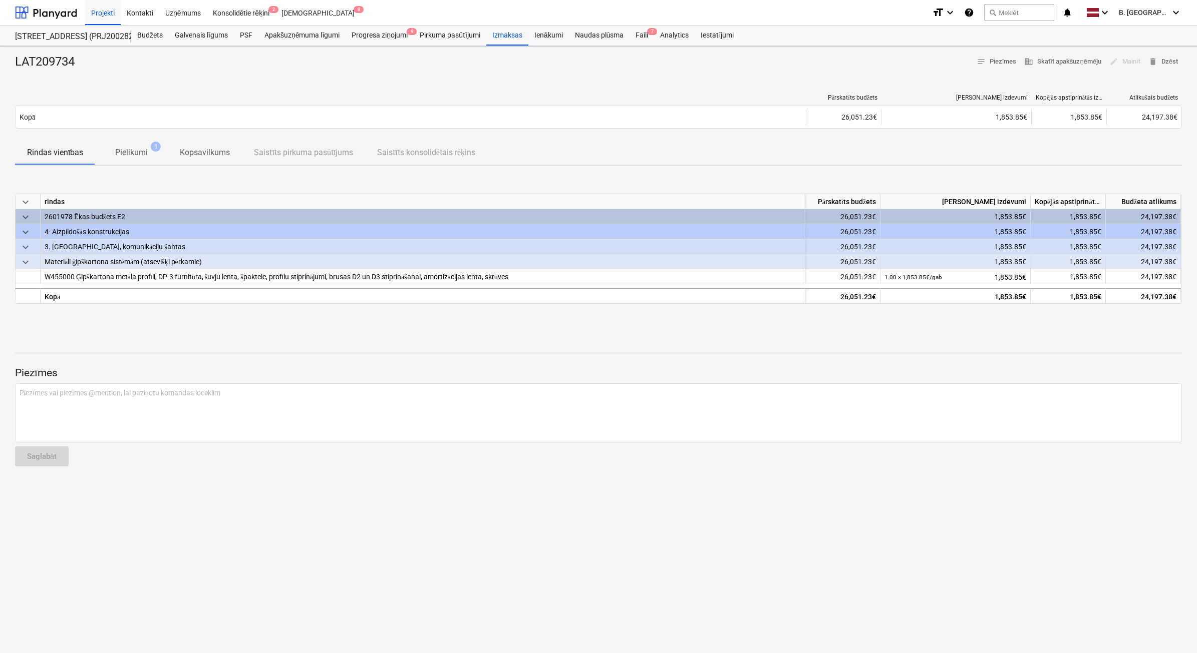
type textarea "x"
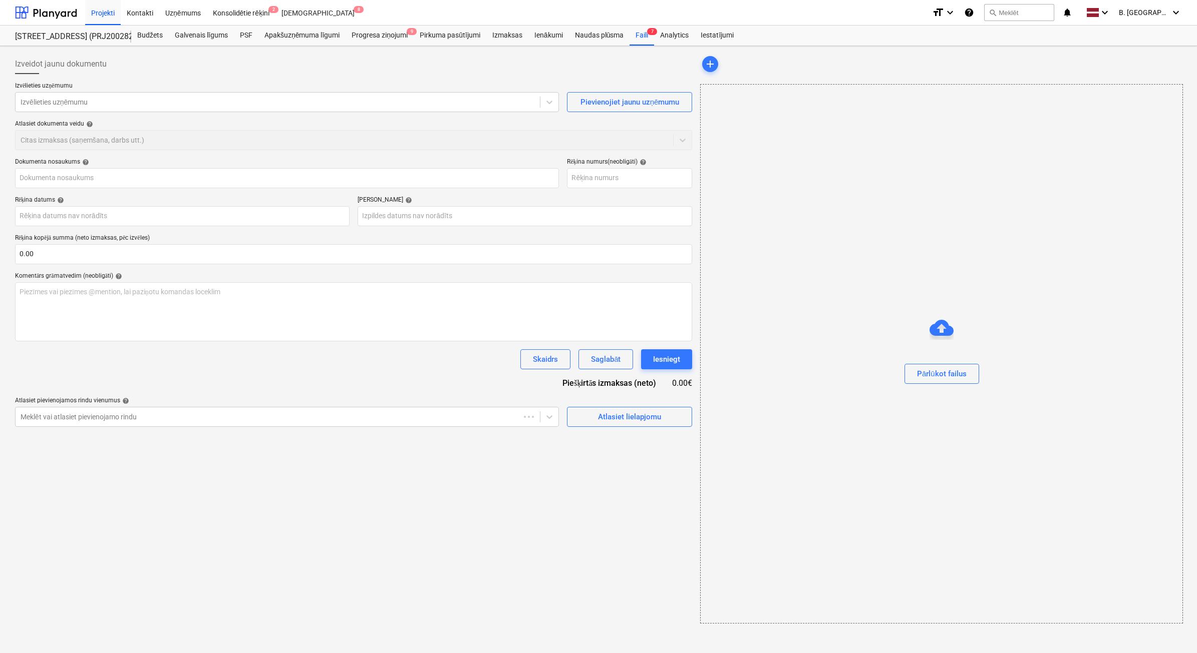
type input "LAT209734"
type input "10 Sep 2025"
type input "09 Nov 2025"
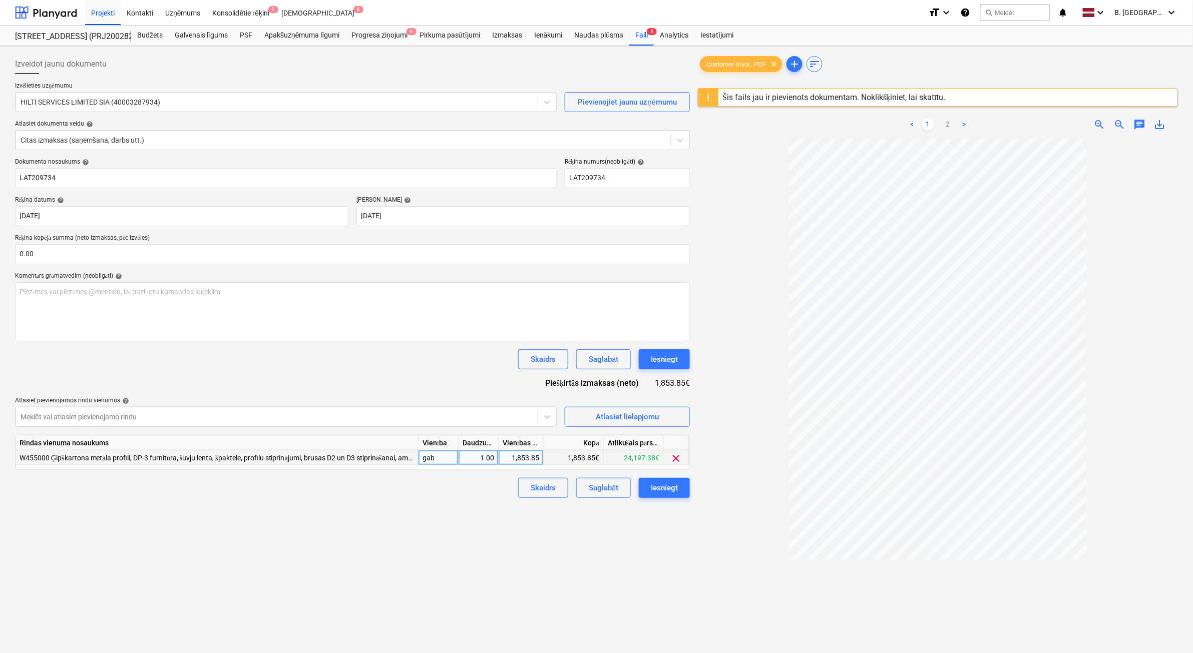
click at [524, 456] on div "1,853.85" at bounding box center [521, 458] width 37 height 15
click at [524, 456] on input "1853.85" at bounding box center [521, 458] width 45 height 15
click at [529, 457] on input "1853.85" at bounding box center [521, 458] width 45 height 15
drag, startPoint x: 522, startPoint y: 460, endPoint x: 529, endPoint y: 461, distance: 7.2
click at [529, 461] on input "1853.85" at bounding box center [521, 458] width 45 height 15
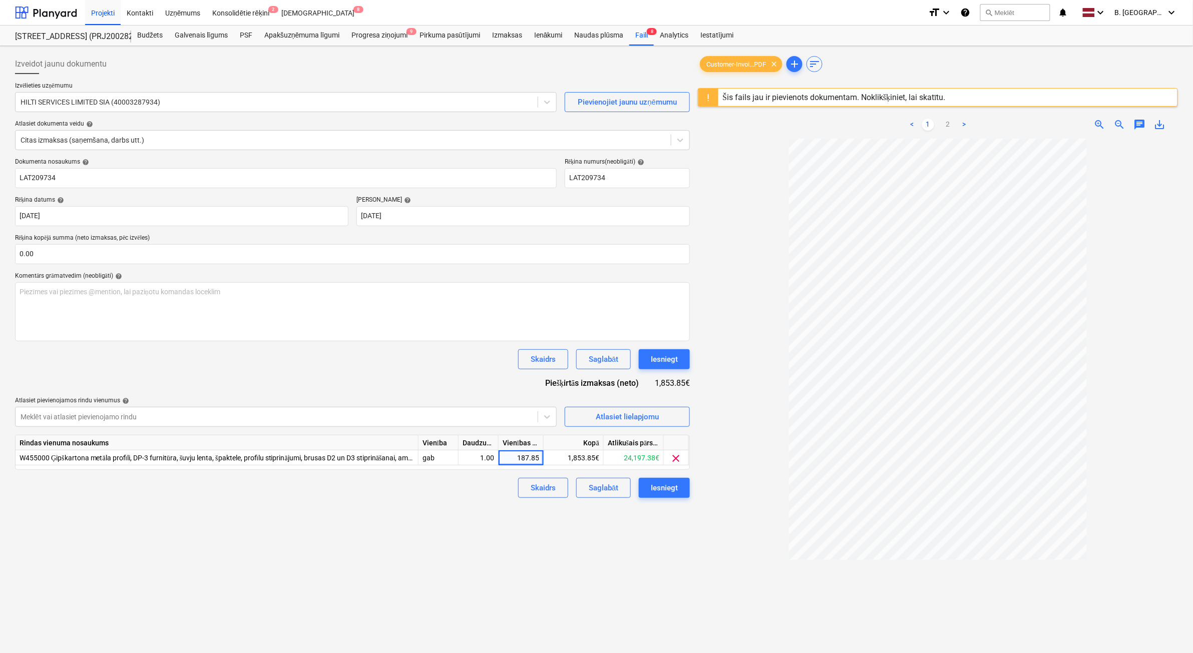
type input "1871.85"
click at [677, 494] on div "Iesniegt" at bounding box center [664, 488] width 27 height 13
